Goal: Task Accomplishment & Management: Manage account settings

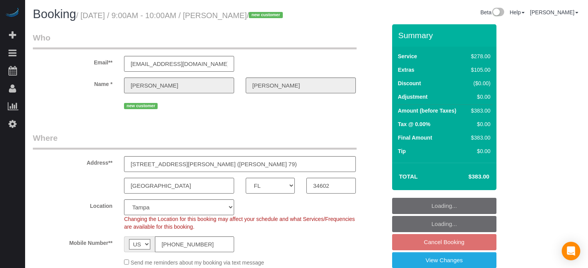
select select "FL"
select select "number:9"
select select "5"
select select "object:835"
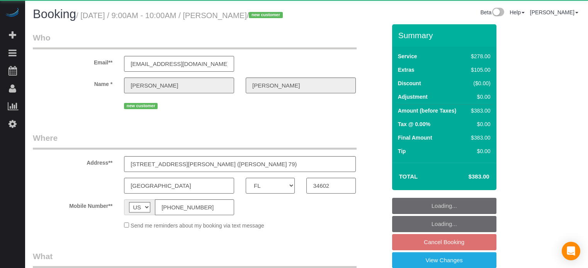
select select "FL"
select select "object:706"
select select "5"
select select "number:9"
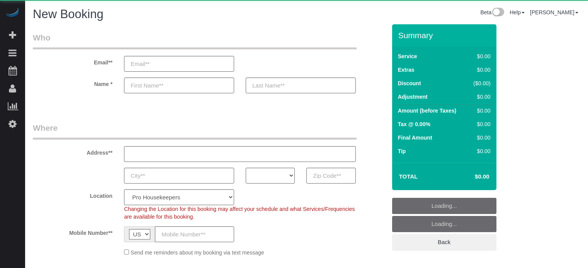
select select "4"
select select "number:9"
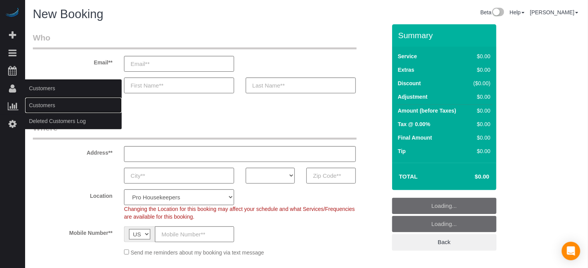
click at [39, 105] on link "Customers" at bounding box center [73, 105] width 97 height 15
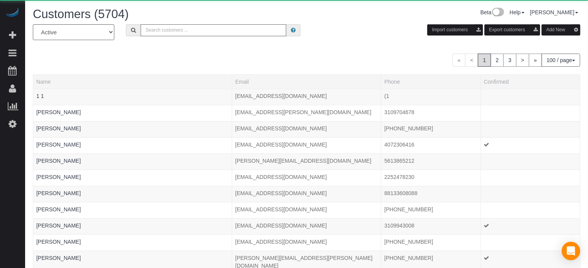
click at [189, 26] on input "text" at bounding box center [214, 30] width 146 height 12
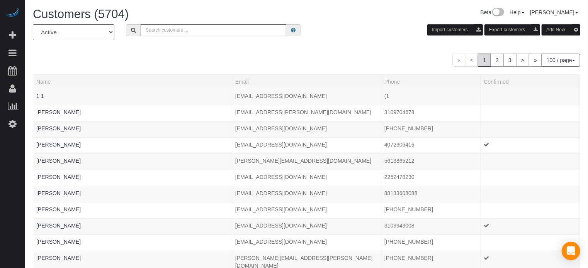
paste input "[PHONE_NUMBER]"
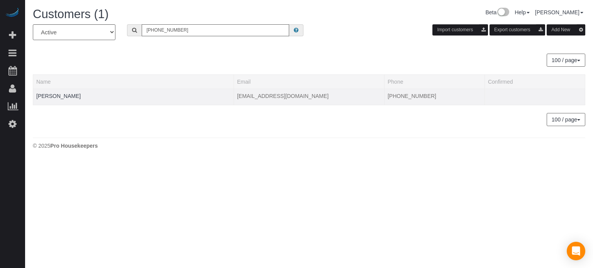
type input "[PHONE_NUMBER]"
click at [56, 89] on td "[PERSON_NAME]" at bounding box center [133, 97] width 201 height 16
click at [59, 97] on link "[PERSON_NAME]" at bounding box center [58, 96] width 44 height 6
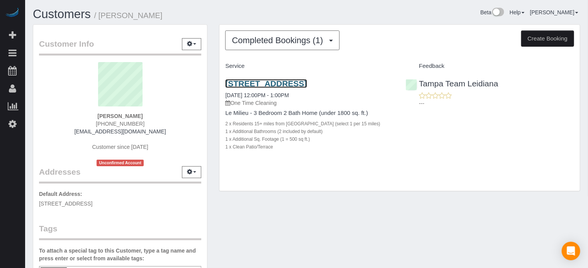
click at [270, 86] on link "[STREET_ADDRESS]" at bounding box center [266, 83] width 82 height 9
